Goal: Manage account settings

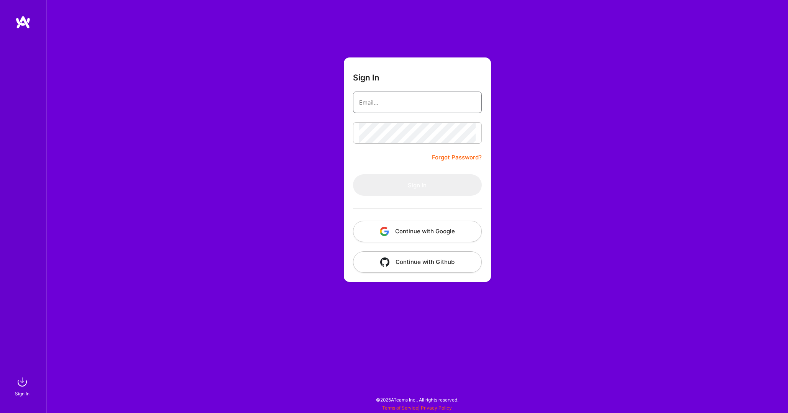
click at [0, 409] on com-1password-button at bounding box center [0, 409] width 0 height 0
click at [435, 113] on form "Sign In Forgot Password? Sign In Continue with Google Continue with Github" at bounding box center [417, 169] width 147 height 225
click at [475, 101] on input "email" at bounding box center [417, 103] width 116 height 20
click at [0, 409] on com-1password-button at bounding box center [0, 409] width 0 height 0
click at [473, 101] on input "email" at bounding box center [417, 103] width 116 height 20
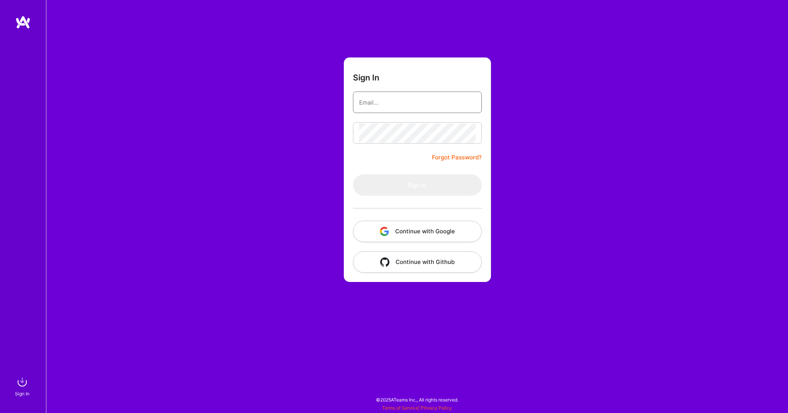
click at [0, 409] on com-1password-button at bounding box center [0, 409] width 0 height 0
click at [456, 101] on input "email" at bounding box center [417, 103] width 116 height 20
click at [0, 409] on com-1password-button at bounding box center [0, 409] width 0 height 0
click at [420, 100] on input "email" at bounding box center [417, 103] width 116 height 20
click at [700, 47] on div "Sign In Forgot Password? Sign In Continue with Google Continue with Github" at bounding box center [417, 206] width 742 height 413
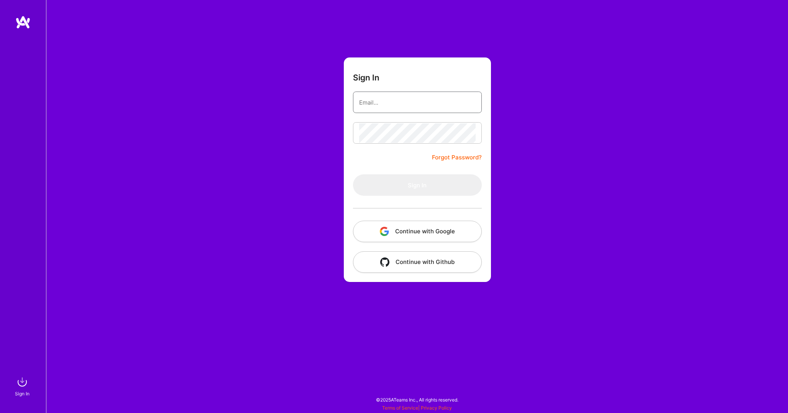
click at [434, 104] on input "email" at bounding box center [417, 103] width 116 height 20
click at [0, 409] on com-1password-button at bounding box center [0, 409] width 0 height 0
type input "[EMAIL_ADDRESS][DOMAIN_NAME]"
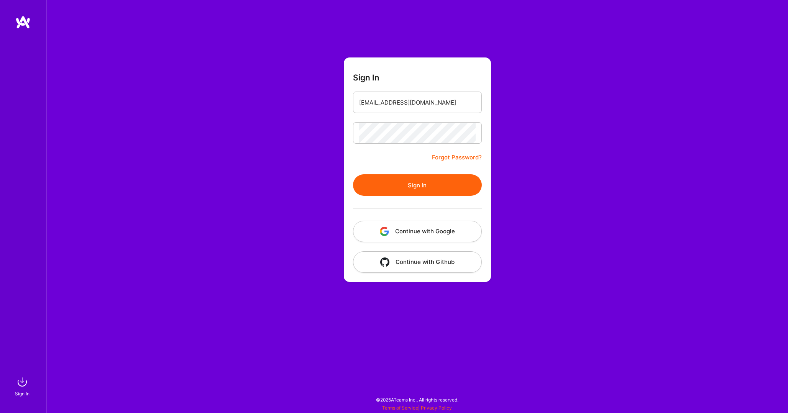
click at [416, 183] on button "Sign In" at bounding box center [417, 184] width 129 height 21
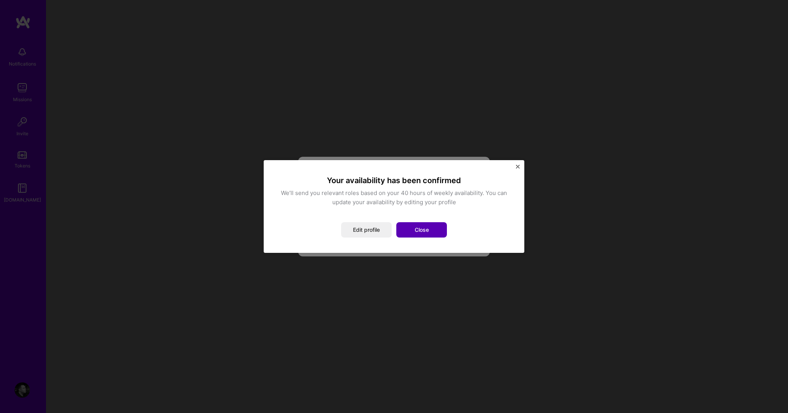
click at [423, 233] on button "Close" at bounding box center [421, 229] width 51 height 15
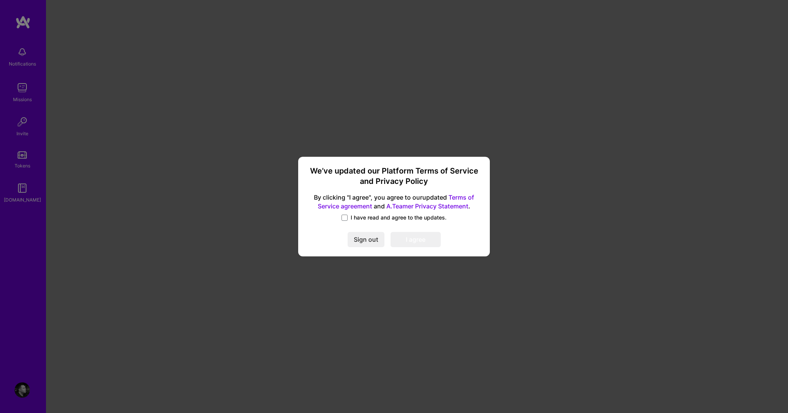
click at [328, 205] on link "Terms of Service agreement" at bounding box center [396, 201] width 156 height 16
click at [347, 220] on span at bounding box center [344, 218] width 6 height 6
click at [0, 0] on input "I have read and agree to the updates." at bounding box center [0, 0] width 0 height 0
click at [426, 233] on button "I agree" at bounding box center [415, 239] width 50 height 15
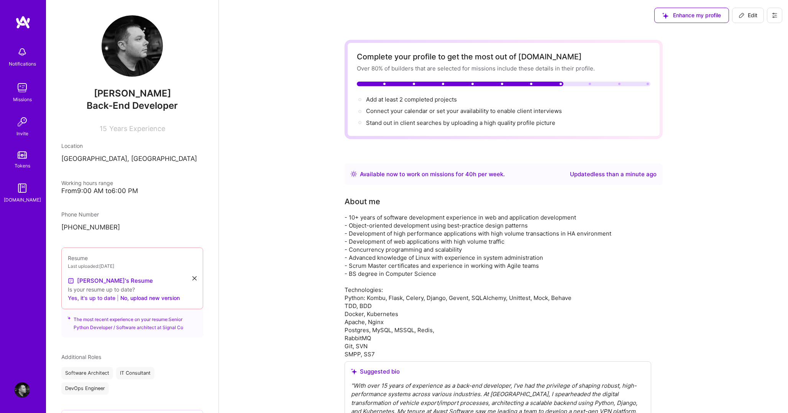
click at [104, 297] on button "Yes, it's up to date" at bounding box center [92, 297] width 48 height 9
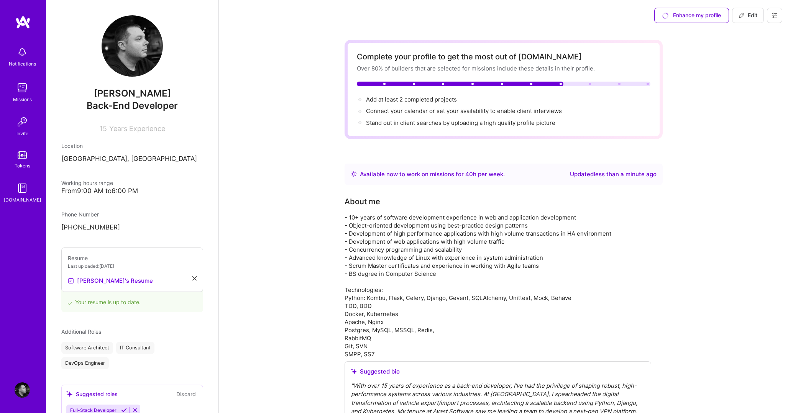
click at [757, 22] on button "Edit" at bounding box center [748, 15] width 32 height 15
select select "RS"
select select "Right Now"
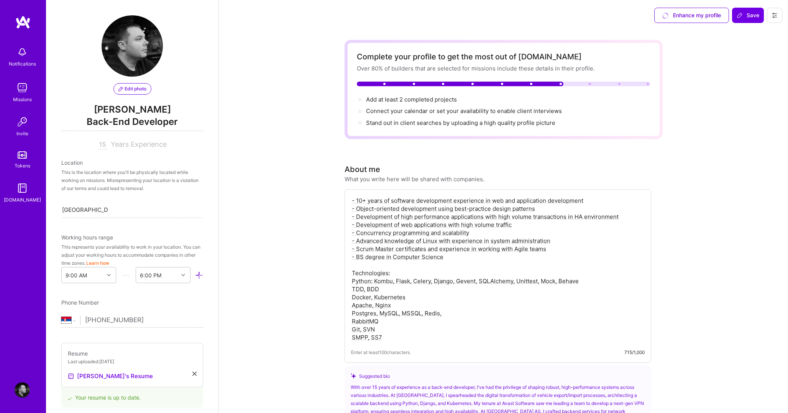
click at [138, 119] on span "Back-End Developer" at bounding box center [132, 123] width 142 height 16
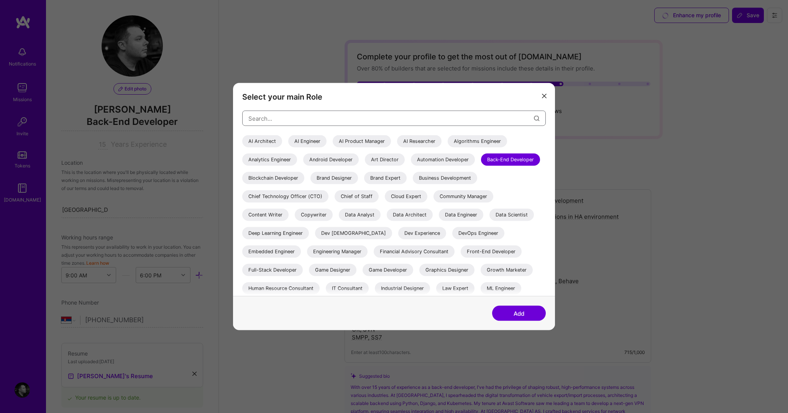
click at [298, 119] on input "modal" at bounding box center [390, 118] width 285 height 20
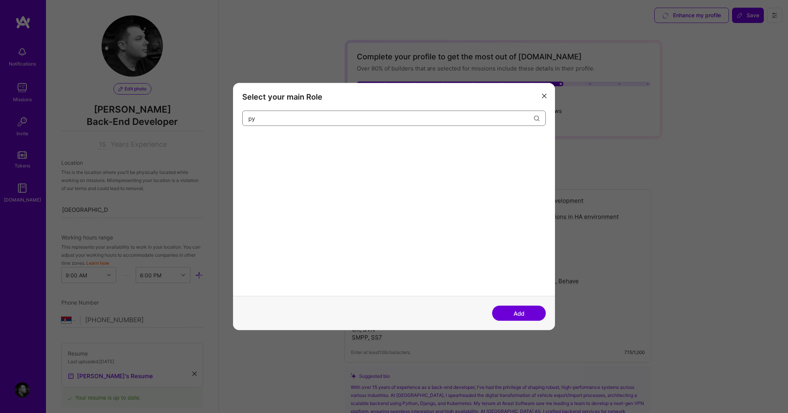
type input "p"
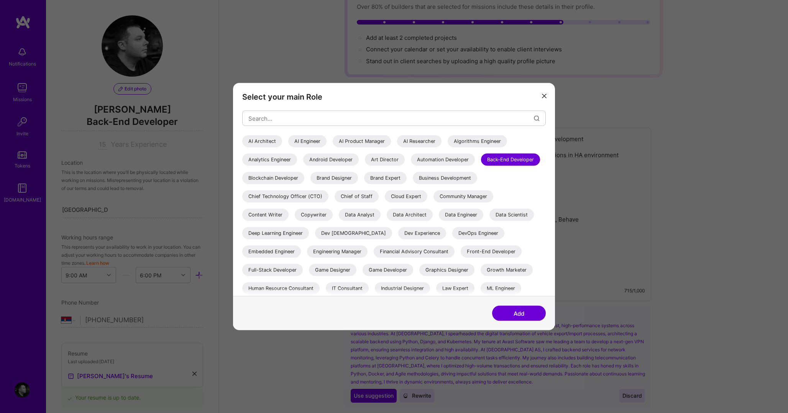
click at [546, 92] on button "modal" at bounding box center [543, 95] width 9 height 13
